Goal: Navigation & Orientation: Understand site structure

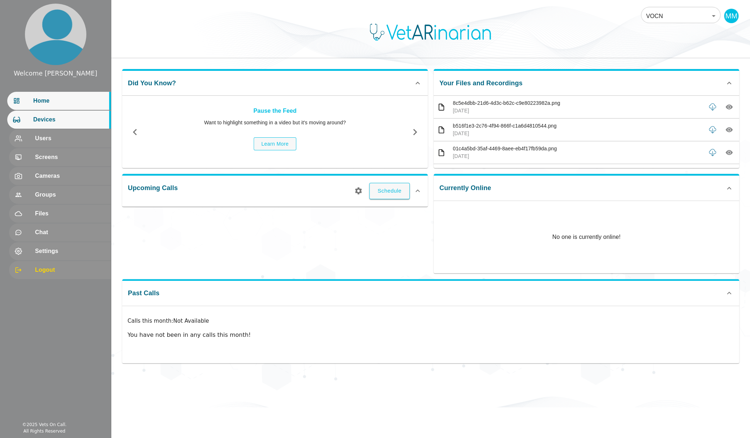
click at [52, 125] on div "Devices" at bounding box center [59, 119] width 104 height 18
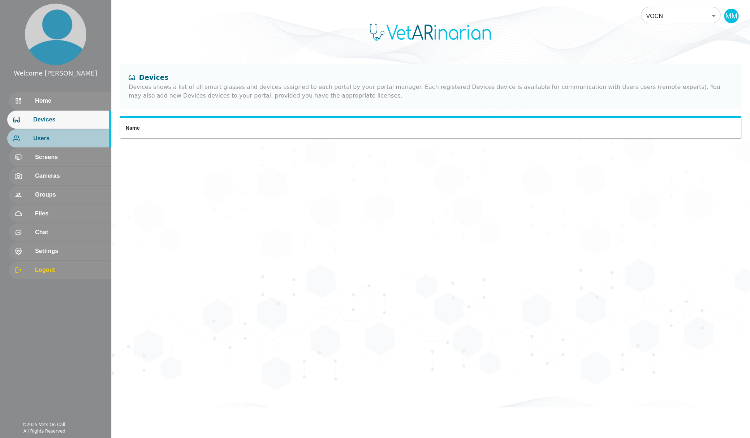
click at [50, 135] on span "Users" at bounding box center [69, 138] width 72 height 9
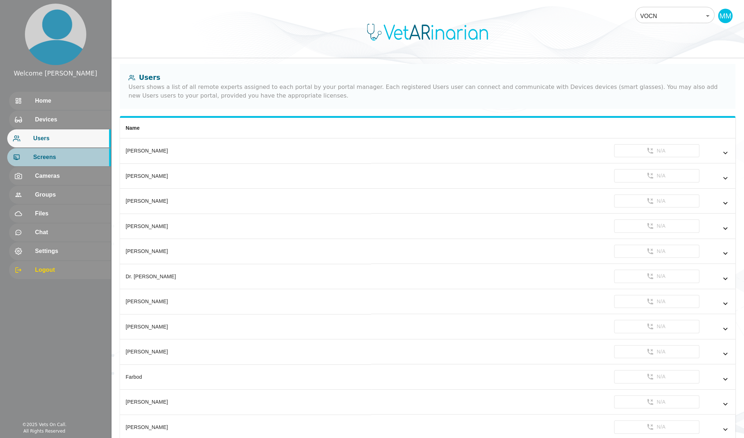
click at [50, 155] on span "Screens" at bounding box center [69, 157] width 72 height 9
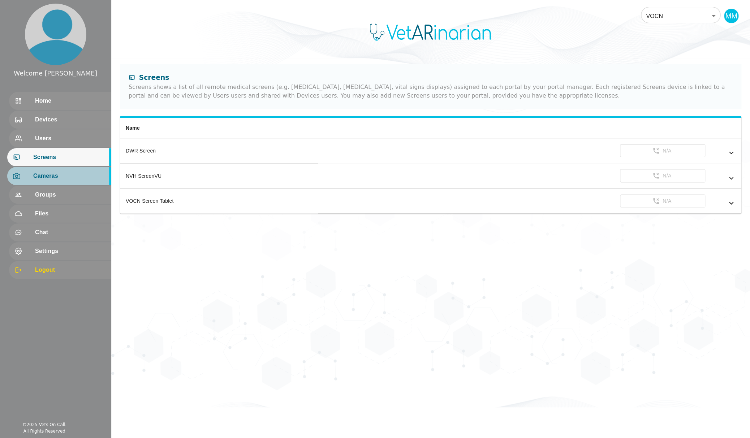
click at [59, 178] on span "Cameras" at bounding box center [69, 175] width 72 height 9
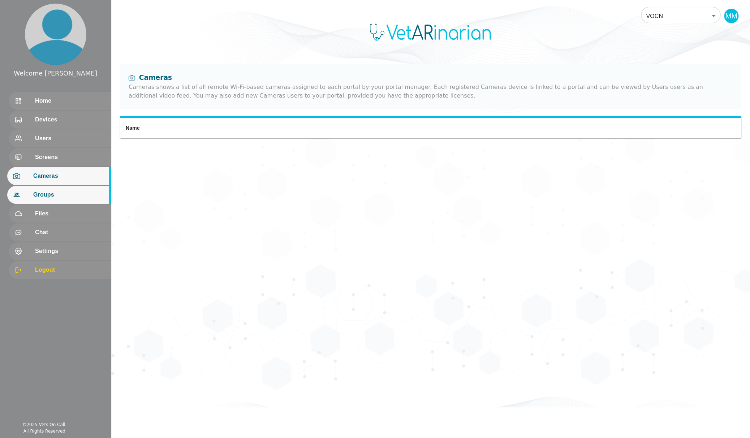
click at [54, 195] on span "Groups" at bounding box center [69, 194] width 72 height 9
click at [53, 177] on span "Cameras" at bounding box center [69, 175] width 72 height 9
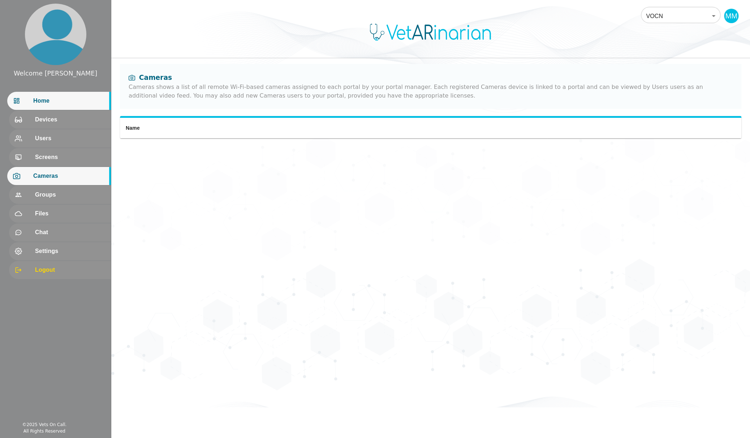
click at [48, 101] on span "Home" at bounding box center [69, 100] width 72 height 9
